Goal: Check status: Check status

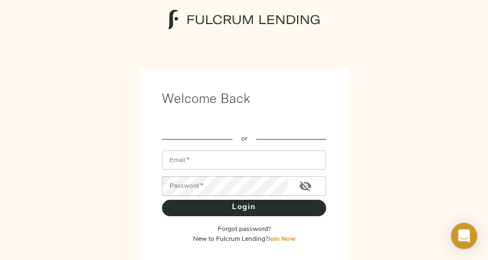
click at [409, 139] on div "Welcome Back or Email   * Email * Password   * Password * Login Forgot password…" at bounding box center [244, 167] width 515 height 278
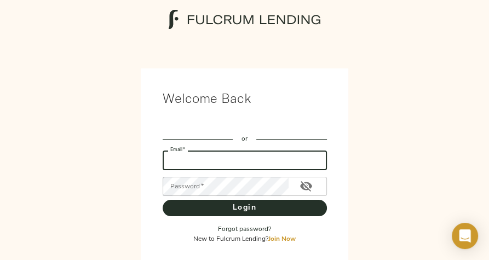
click at [201, 155] on input "Email   *" at bounding box center [245, 160] width 164 height 19
type input "csprenkel@pcbb.com"
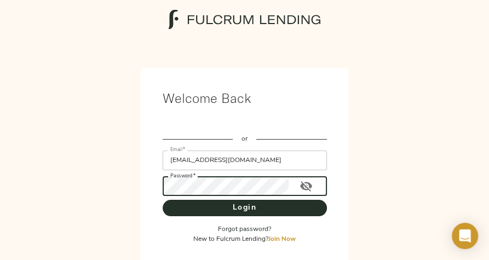
click at [163, 200] on button "Login" at bounding box center [245, 208] width 164 height 16
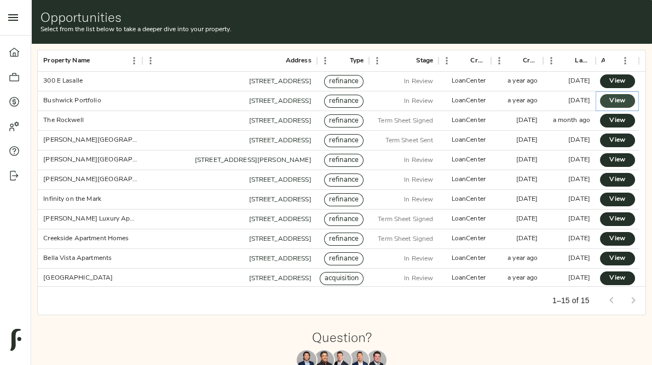
click at [495, 101] on link "View" at bounding box center [617, 101] width 35 height 14
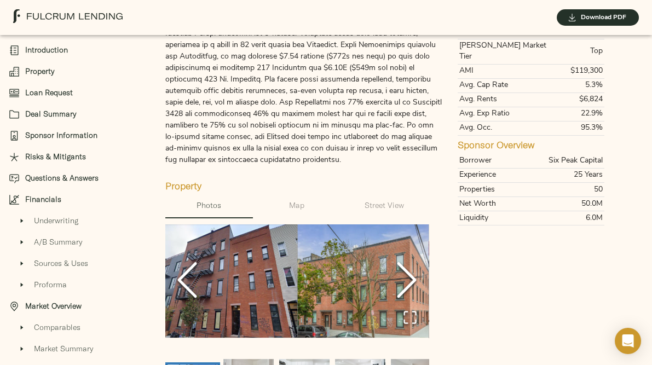
scroll to position [20, 0]
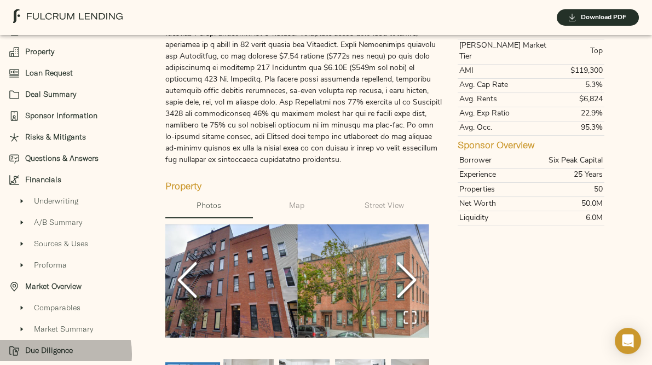
click at [55, 354] on span "Due Diligence" at bounding box center [76, 350] width 102 height 11
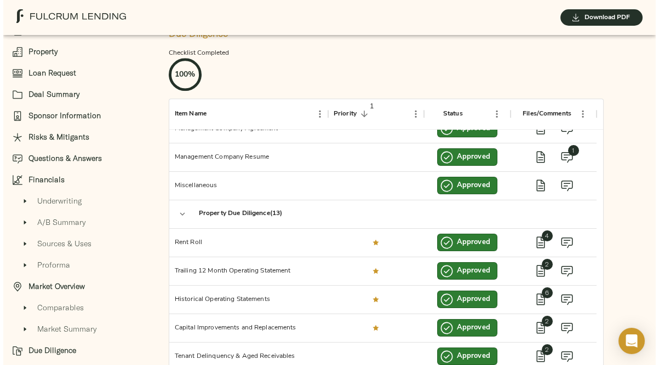
scroll to position [44, 0]
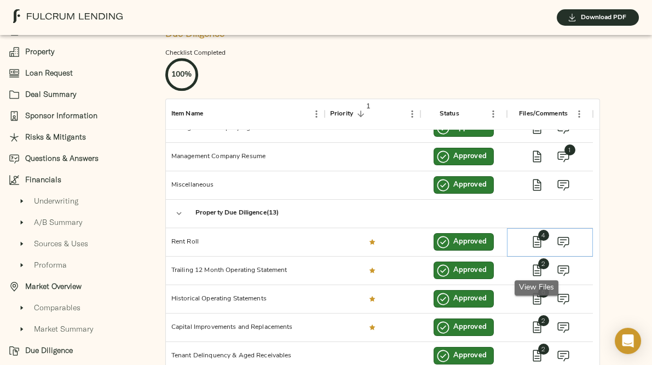
click at [534, 249] on icon "view files" at bounding box center [536, 241] width 13 height 13
